Goal: Find specific page/section: Find specific page/section

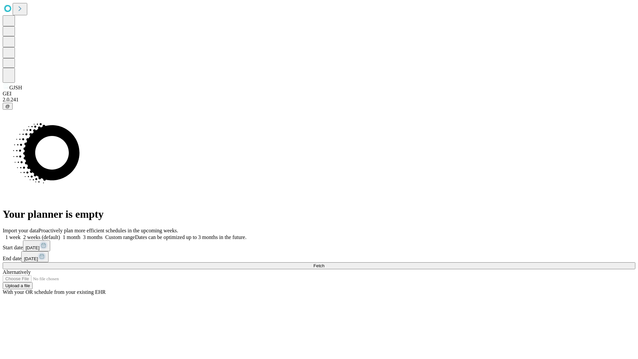
click at [324, 263] on span "Fetch" at bounding box center [318, 265] width 11 height 5
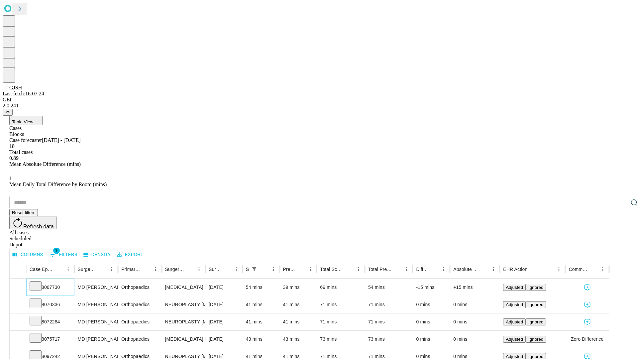
click at [39, 282] on icon at bounding box center [35, 285] width 7 height 7
